Goal: Navigation & Orientation: Go to known website

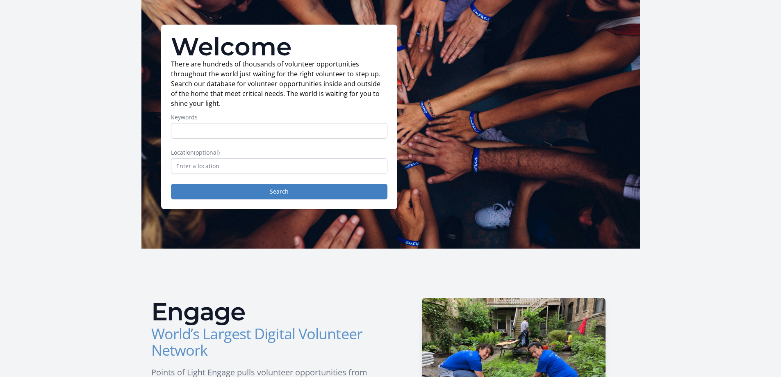
scroll to position [82, 0]
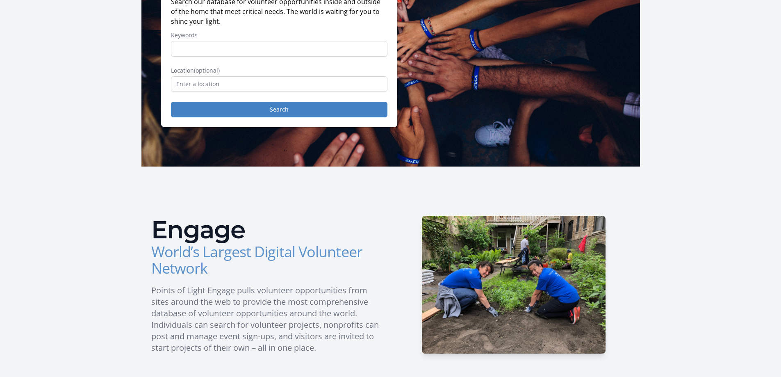
scroll to position [164, 0]
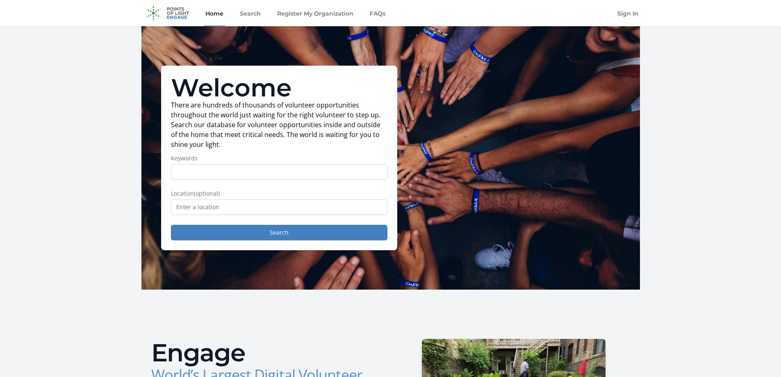
scroll to position [41, 0]
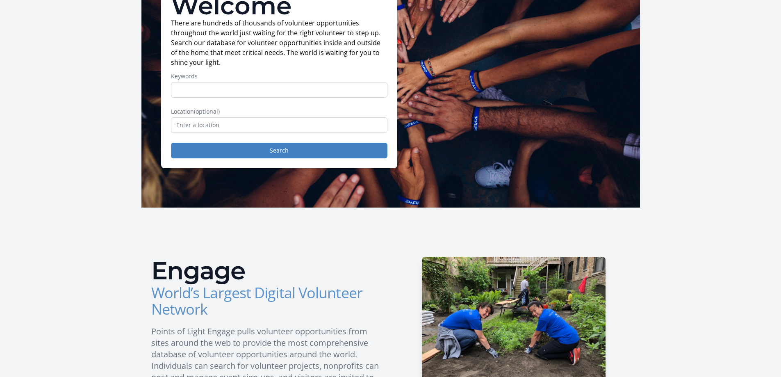
scroll to position [123, 0]
